Goal: Check status: Check status

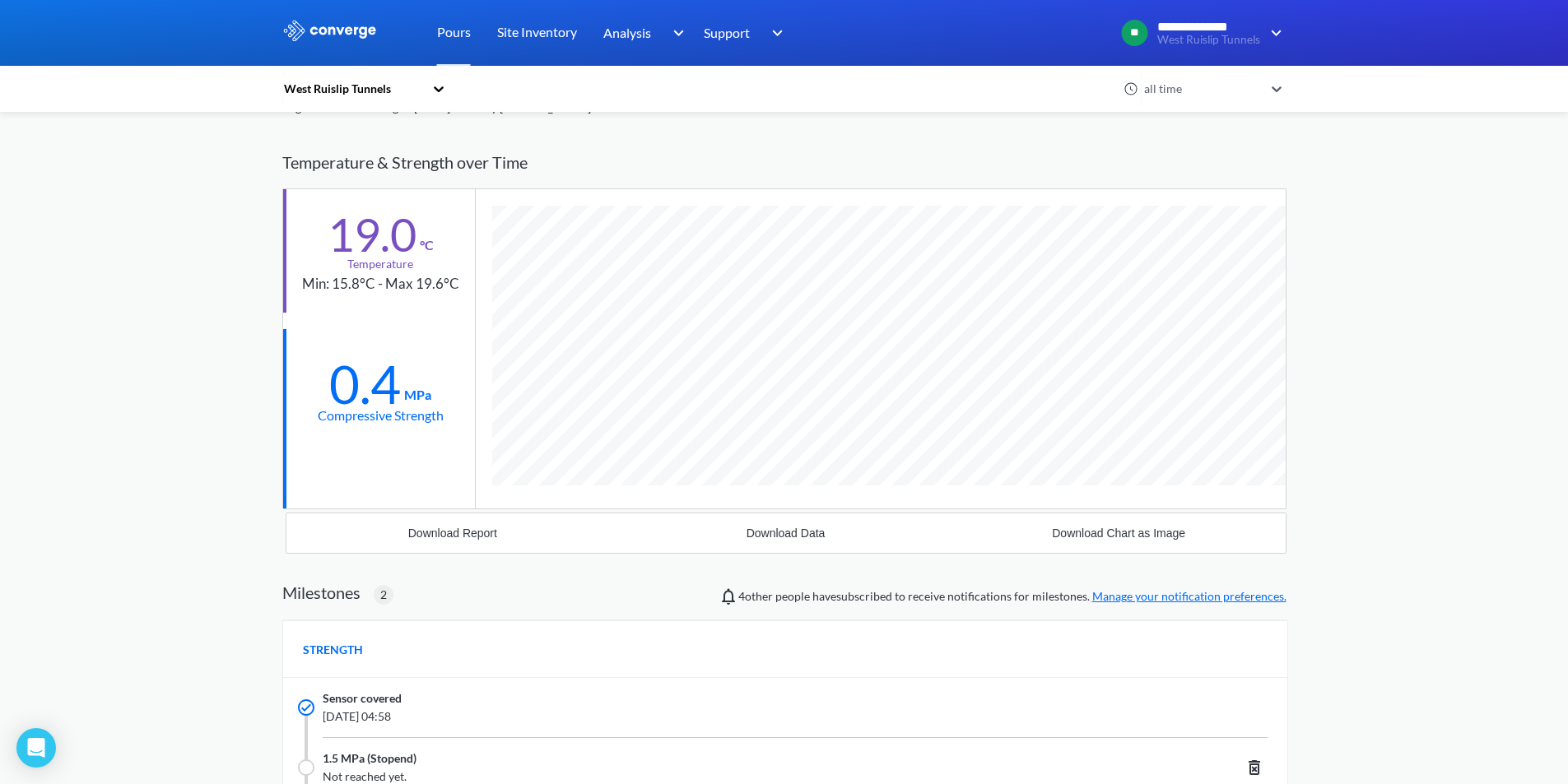
scroll to position [1173, 1004]
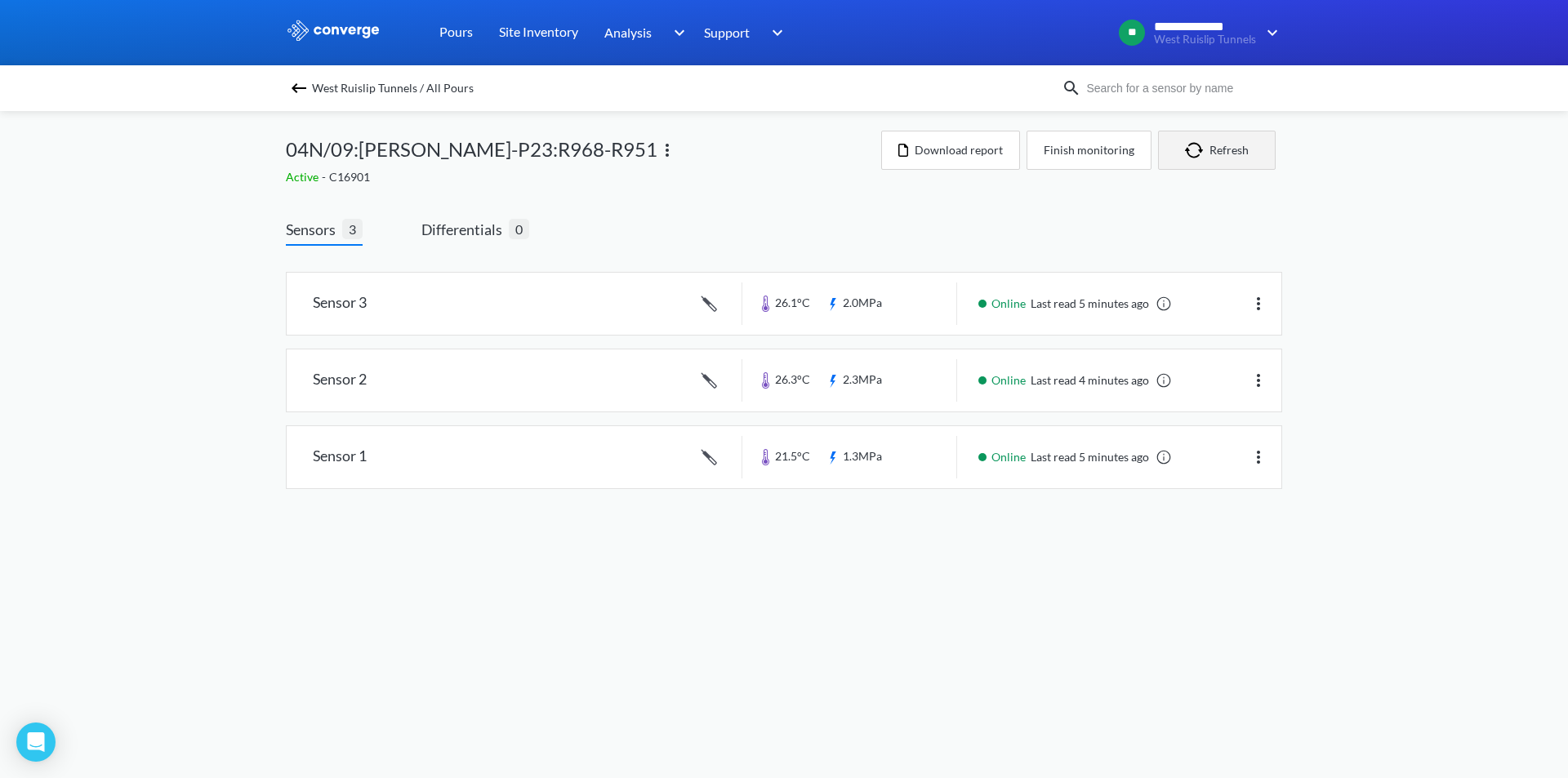
click at [1193, 155] on img "button" at bounding box center [1197, 150] width 24 height 16
click at [1211, 148] on button "Refresh" at bounding box center [1217, 150] width 118 height 40
click at [1093, 143] on button "Finish monitoring" at bounding box center [1089, 150] width 125 height 40
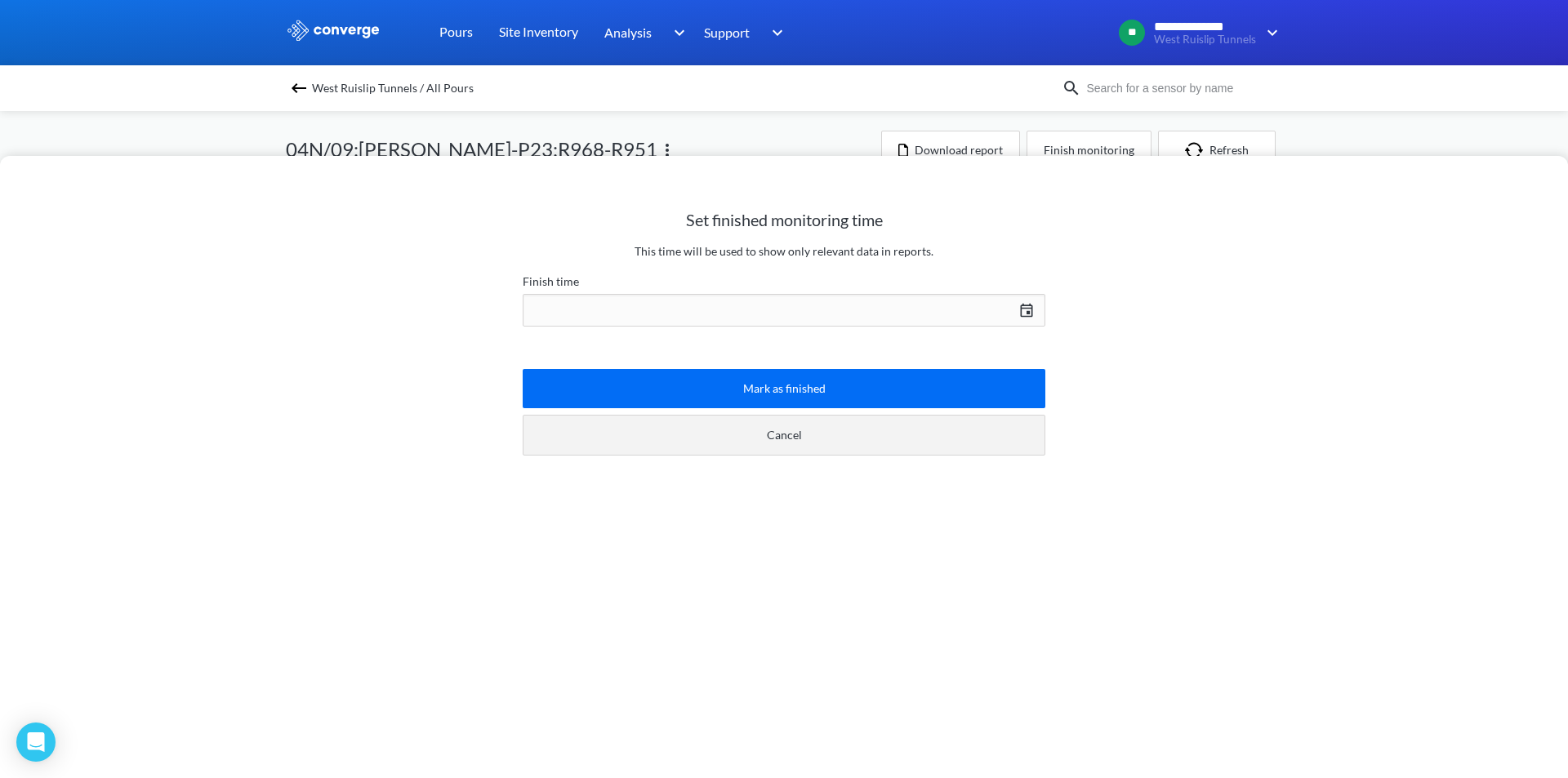
click at [935, 431] on button "Cancel" at bounding box center [783, 435] width 522 height 41
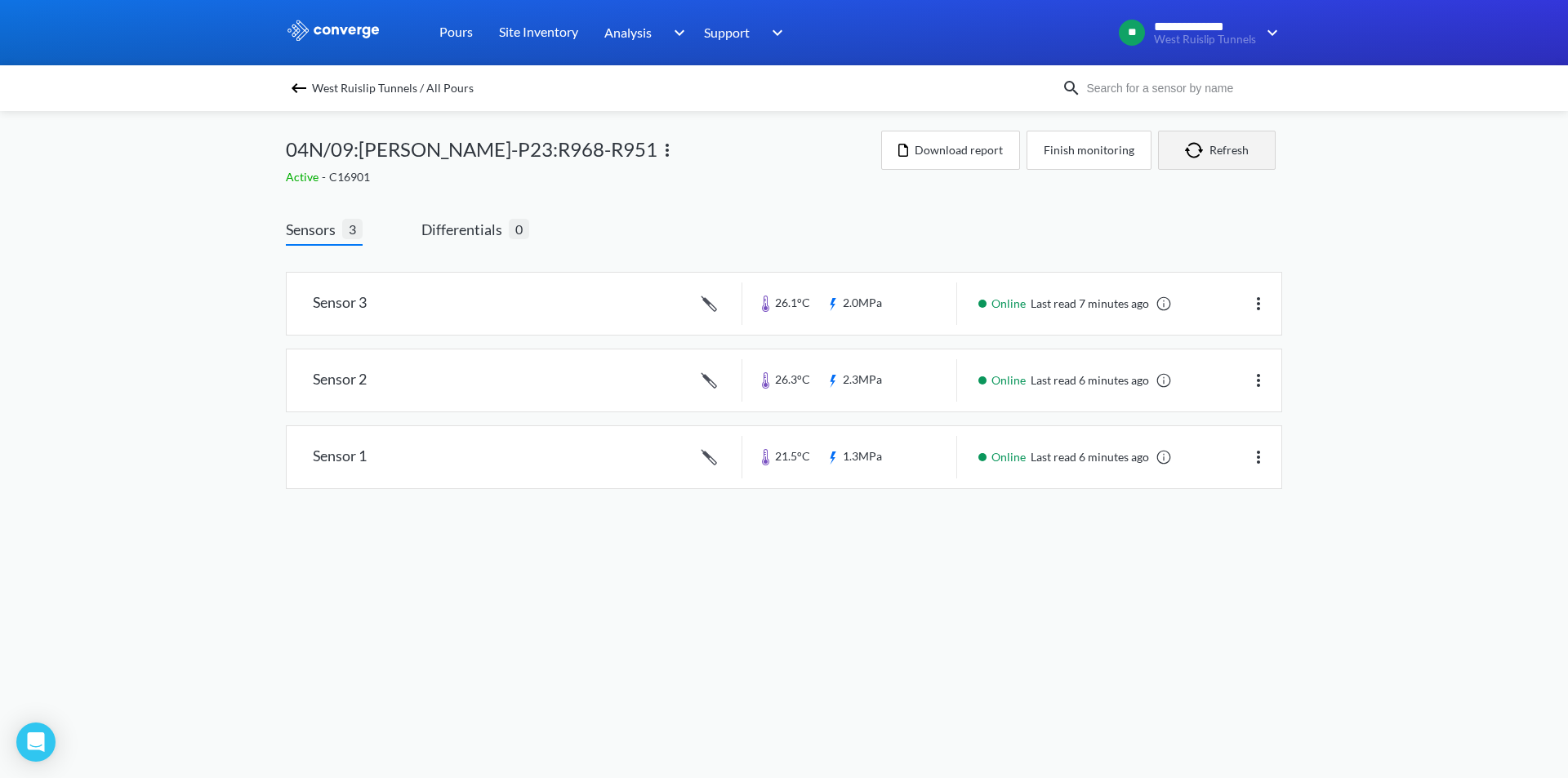
click at [1250, 166] on button "Refresh" at bounding box center [1217, 150] width 118 height 40
click at [1253, 164] on button "Refresh" at bounding box center [1217, 150] width 118 height 40
click at [1216, 156] on button "Refresh" at bounding box center [1217, 150] width 118 height 40
click at [1254, 156] on button "Refresh" at bounding box center [1217, 150] width 118 height 40
click at [1189, 155] on img "button" at bounding box center [1197, 150] width 24 height 16
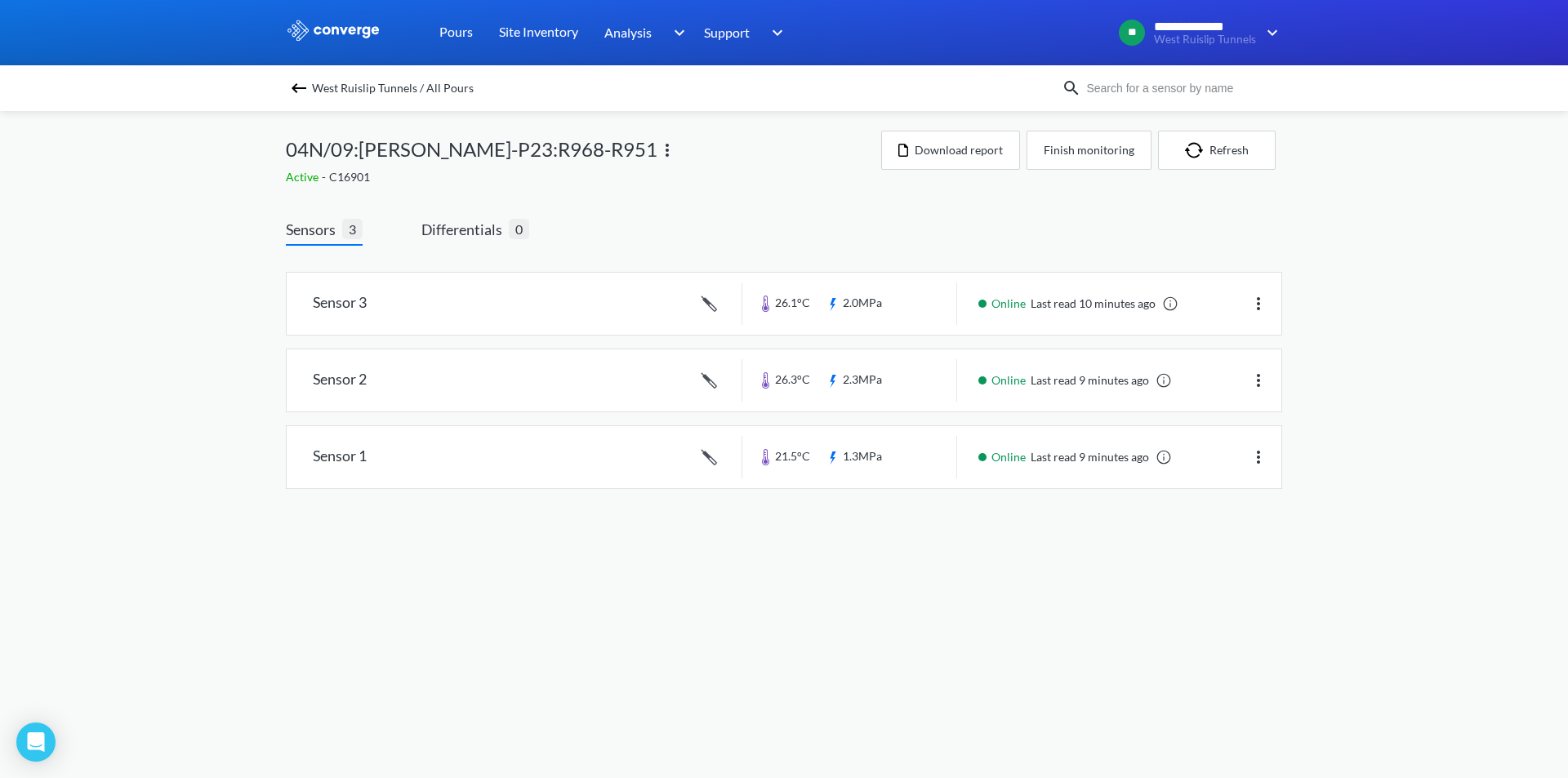
click at [861, 445] on link at bounding box center [784, 458] width 995 height 62
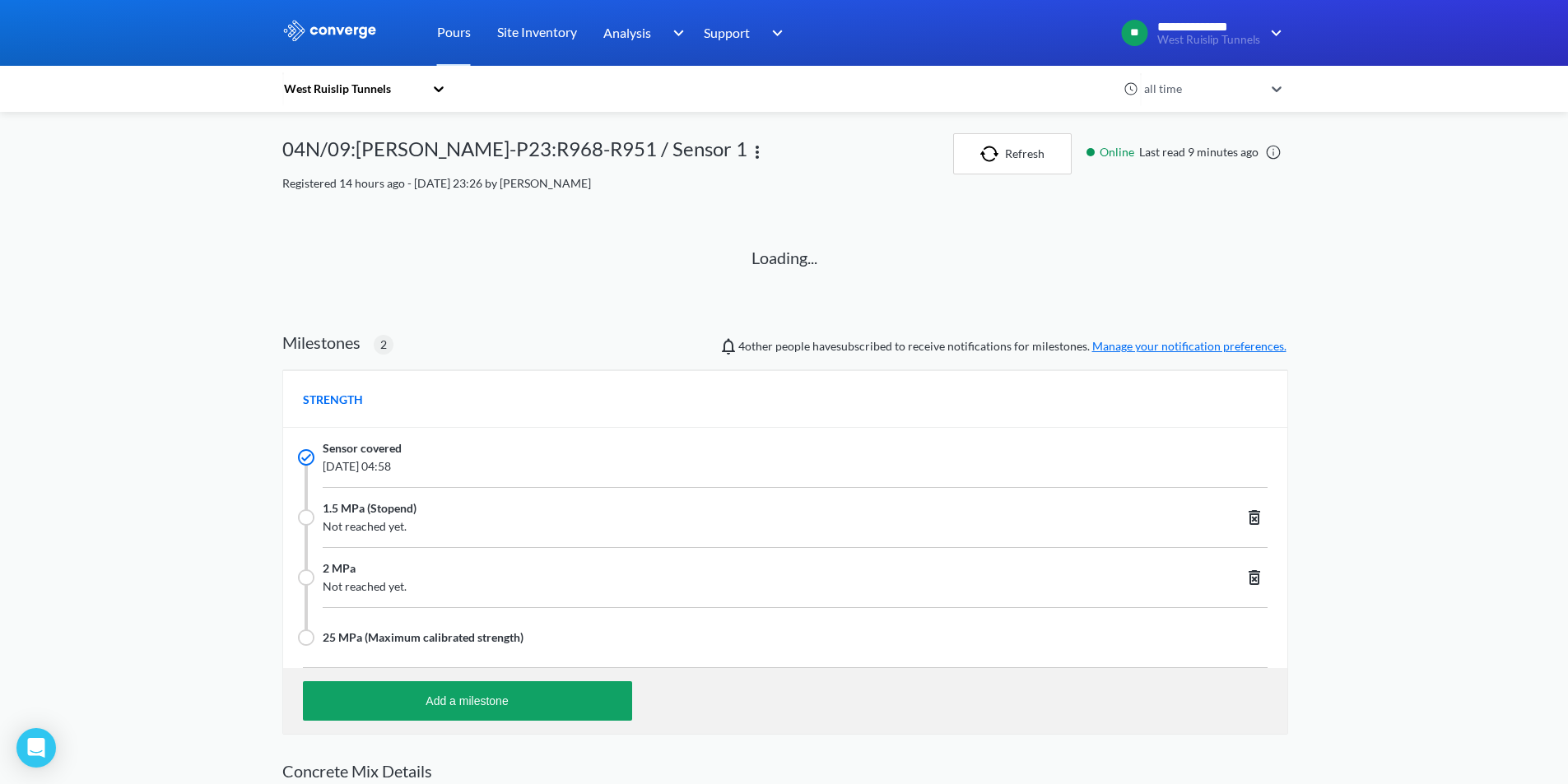
click at [867, 448] on div "Sensor covered" at bounding box center [700, 448] width 755 height 18
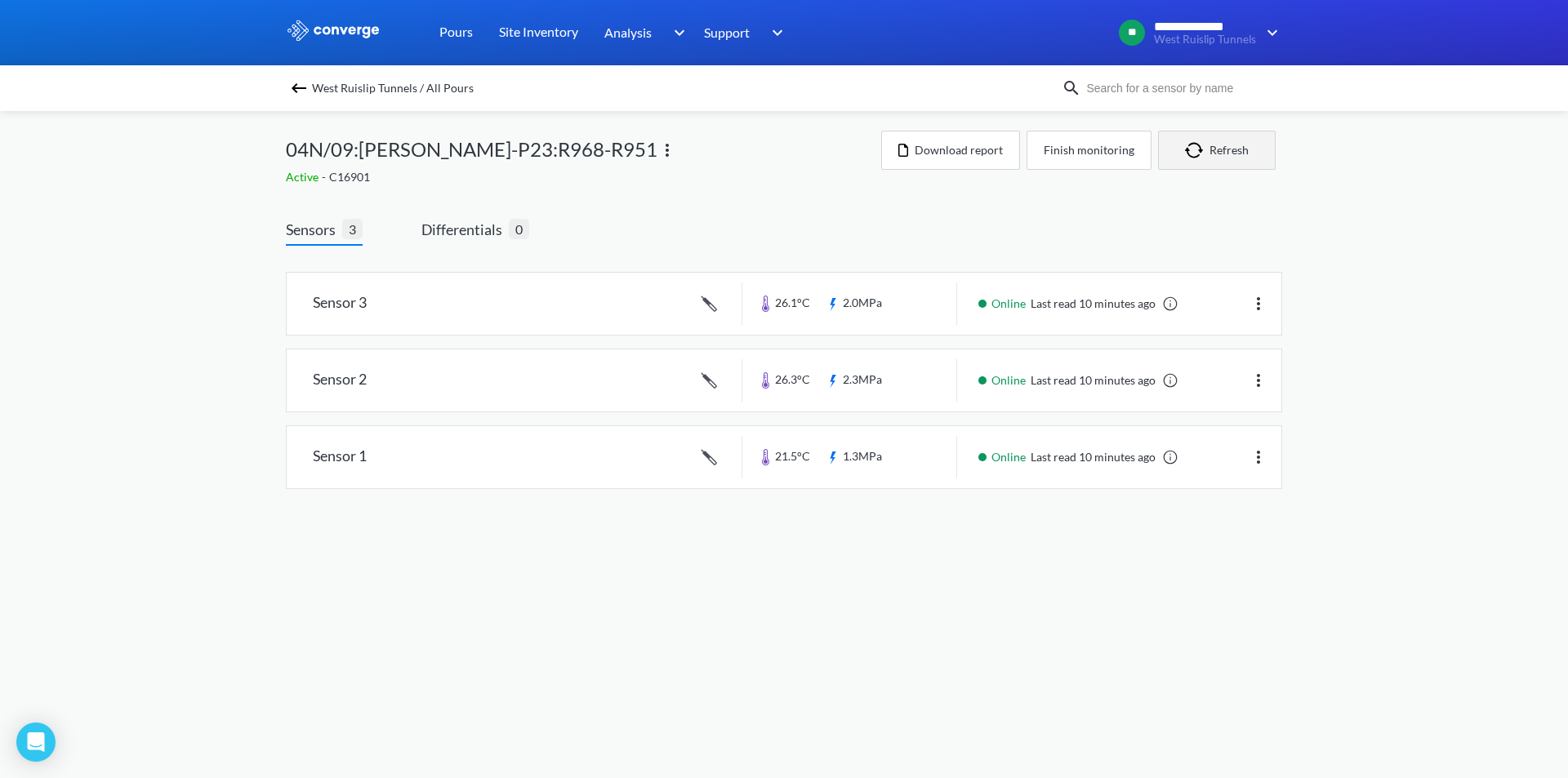
click at [1244, 149] on button "Refresh" at bounding box center [1217, 150] width 118 height 40
click at [1179, 445] on link at bounding box center [784, 458] width 995 height 62
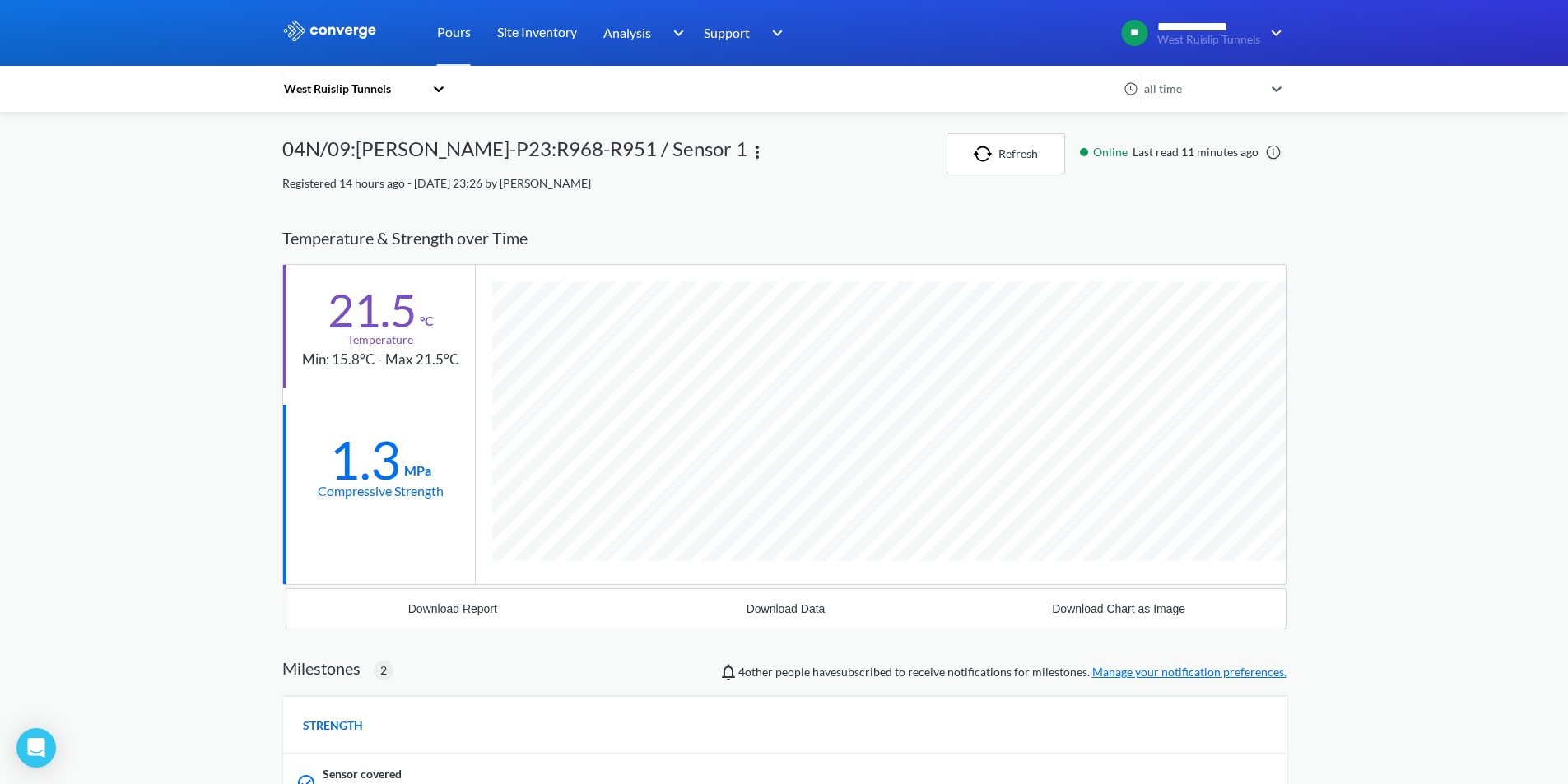
scroll to position [1173, 1004]
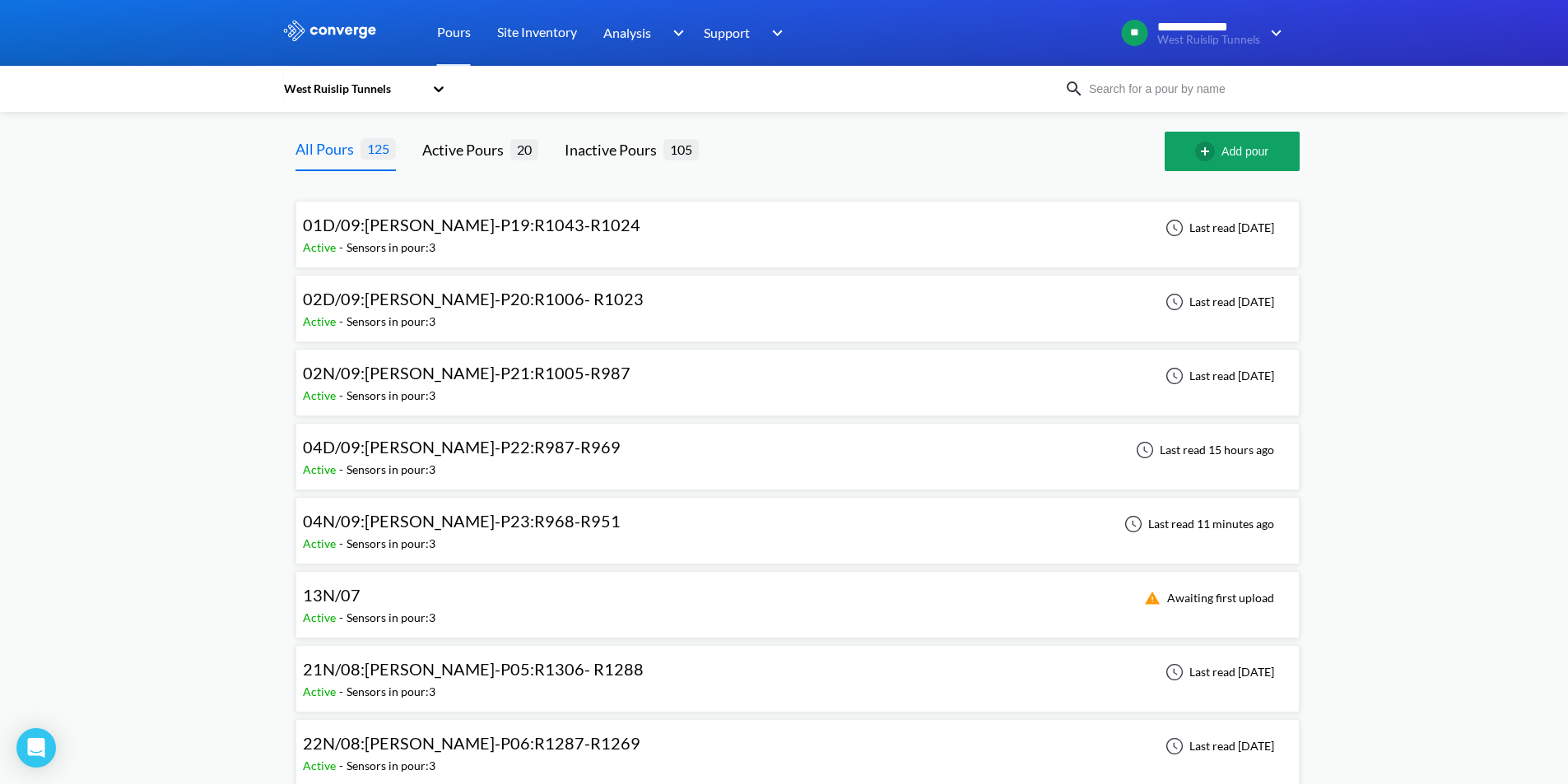
click at [469, 529] on span "04N/09:[PERSON_NAME]-P23:R968-R951" at bounding box center [461, 520] width 318 height 19
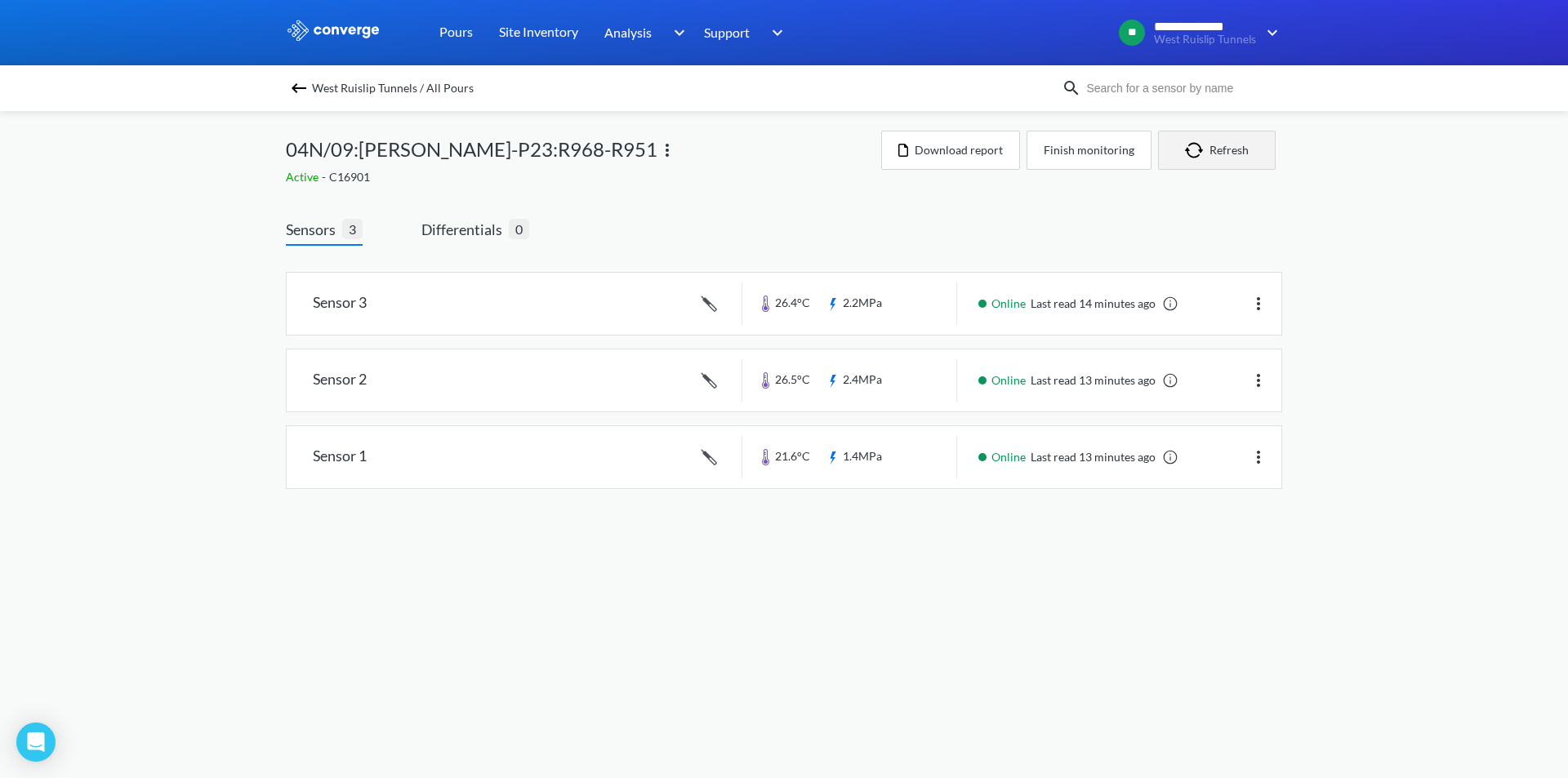
click at [1242, 156] on button "Refresh" at bounding box center [1217, 150] width 118 height 40
click at [1229, 157] on button "Refresh" at bounding box center [1217, 150] width 118 height 40
click at [305, 83] on img at bounding box center [299, 87] width 19 height 19
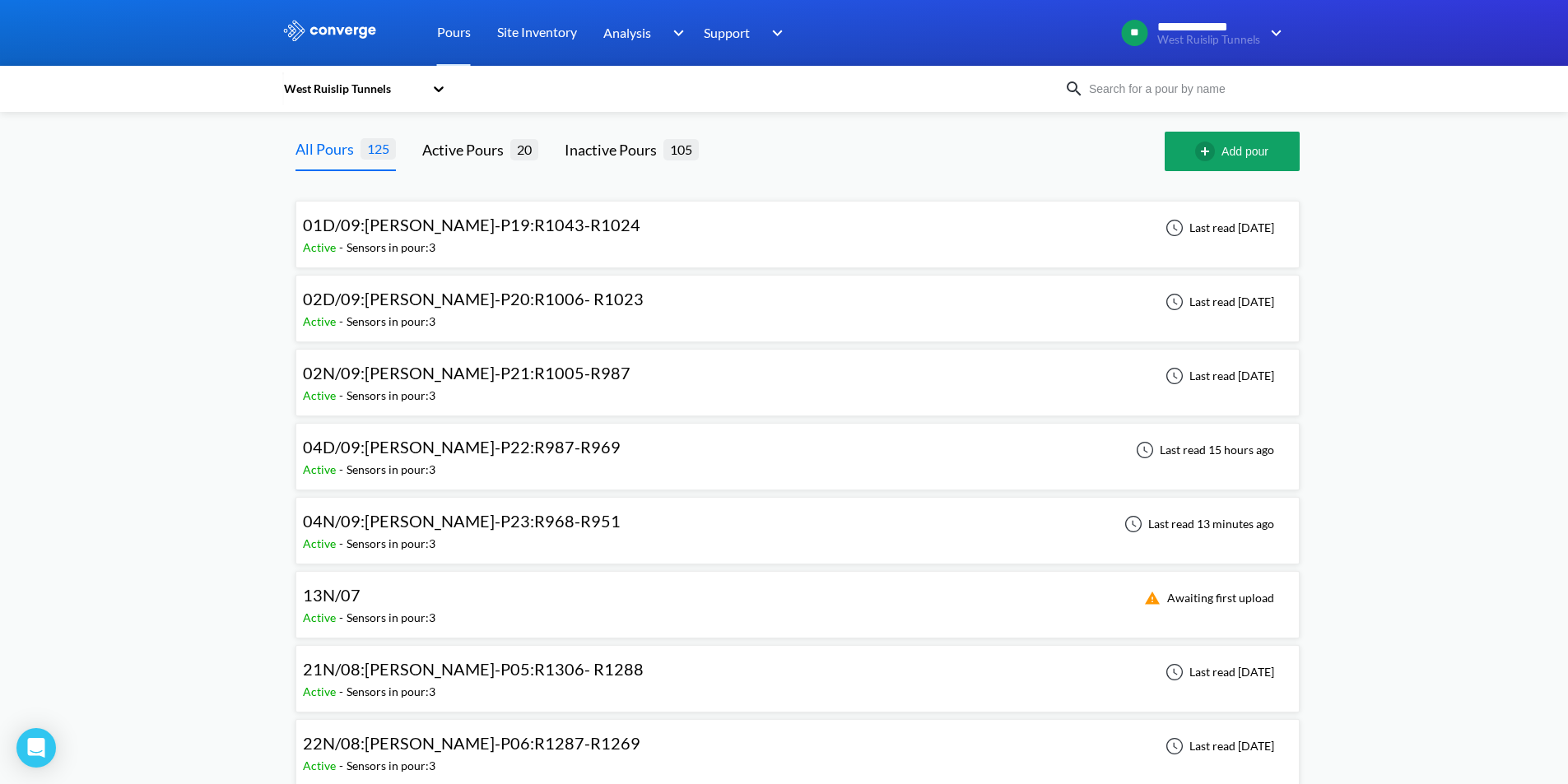
click at [483, 525] on span "04N/09:[PERSON_NAME]-P23:R968-R951" at bounding box center [461, 520] width 318 height 19
click at [447, 92] on icon at bounding box center [438, 88] width 16 height 16
click at [384, 138] on div "West Ruislip Tunnels" at bounding box center [364, 133] width 164 height 31
click at [440, 82] on icon at bounding box center [438, 88] width 16 height 16
click at [393, 132] on div "West Ruislip Tunnels" at bounding box center [364, 133] width 164 height 31
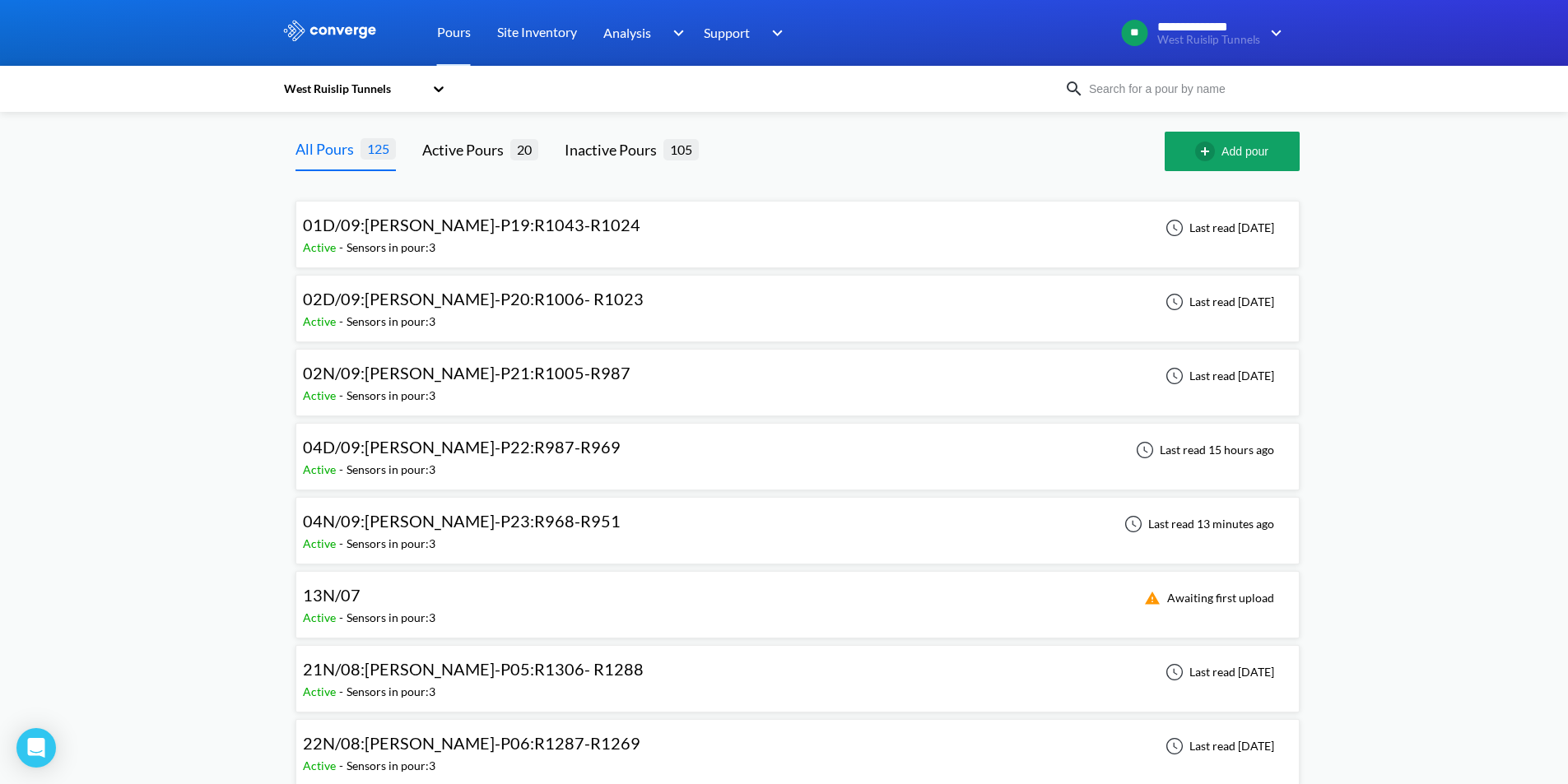
click at [1274, 37] on img at bounding box center [1273, 32] width 26 height 19
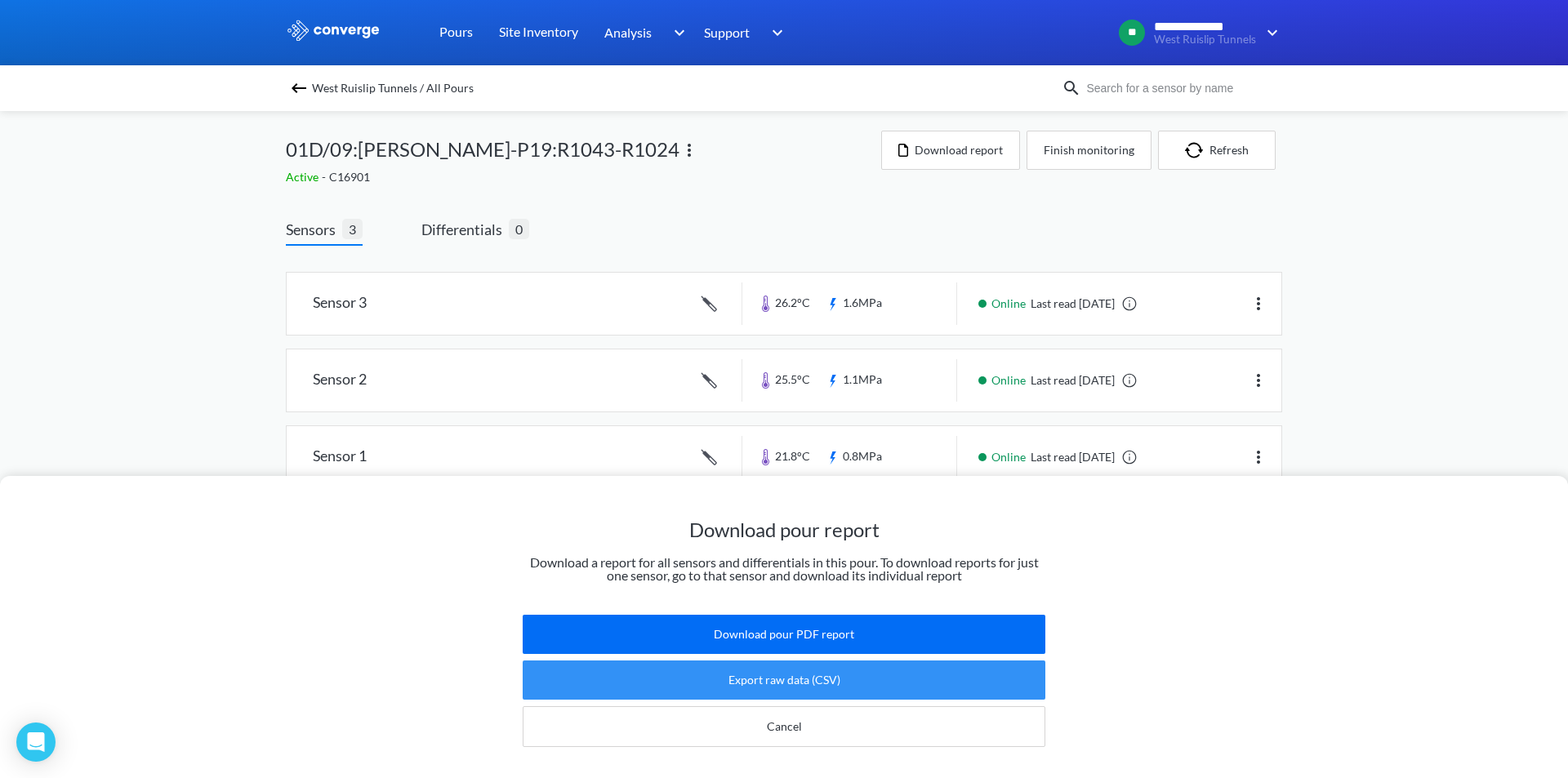
click at [806, 673] on button "Export raw data (CSV)" at bounding box center [783, 680] width 522 height 40
